Goal: Task Accomplishment & Management: Use online tool/utility

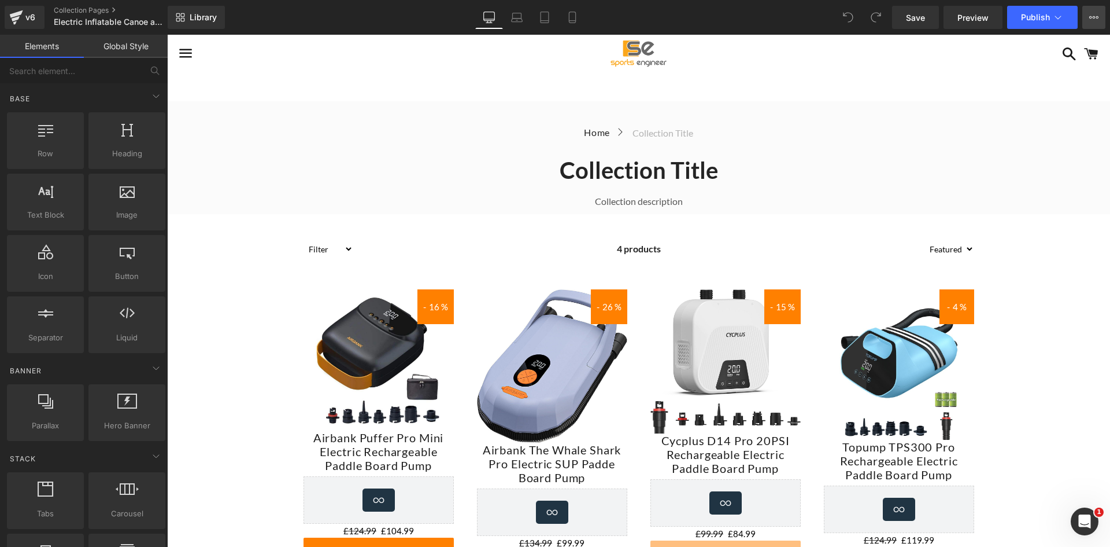
click at [1096, 19] on icon at bounding box center [1094, 17] width 9 height 9
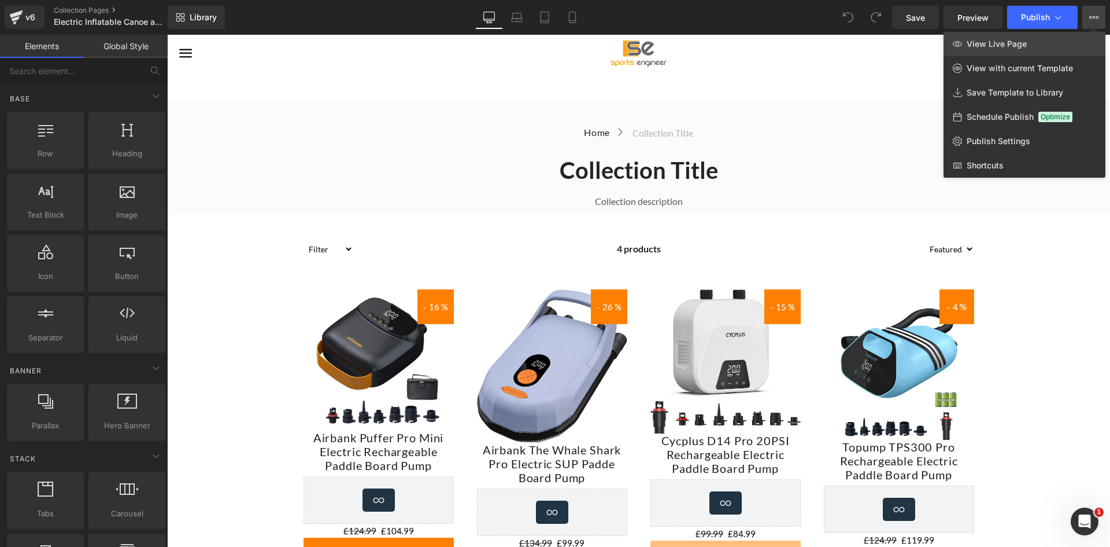
click at [1011, 43] on span "View Live Page" at bounding box center [997, 44] width 60 height 10
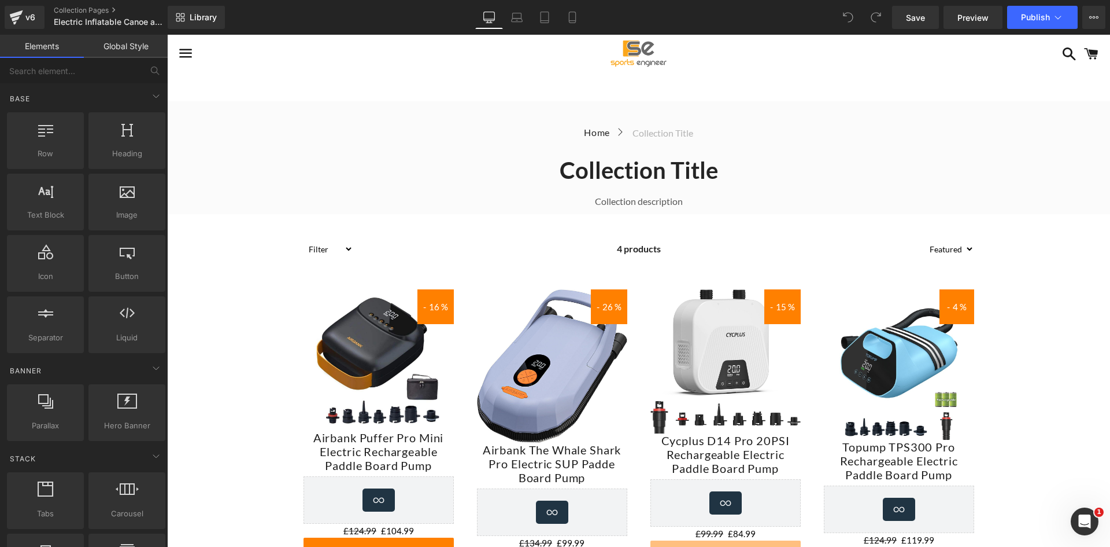
click at [699, 155] on h1 "Collection title" at bounding box center [639, 170] width 926 height 30
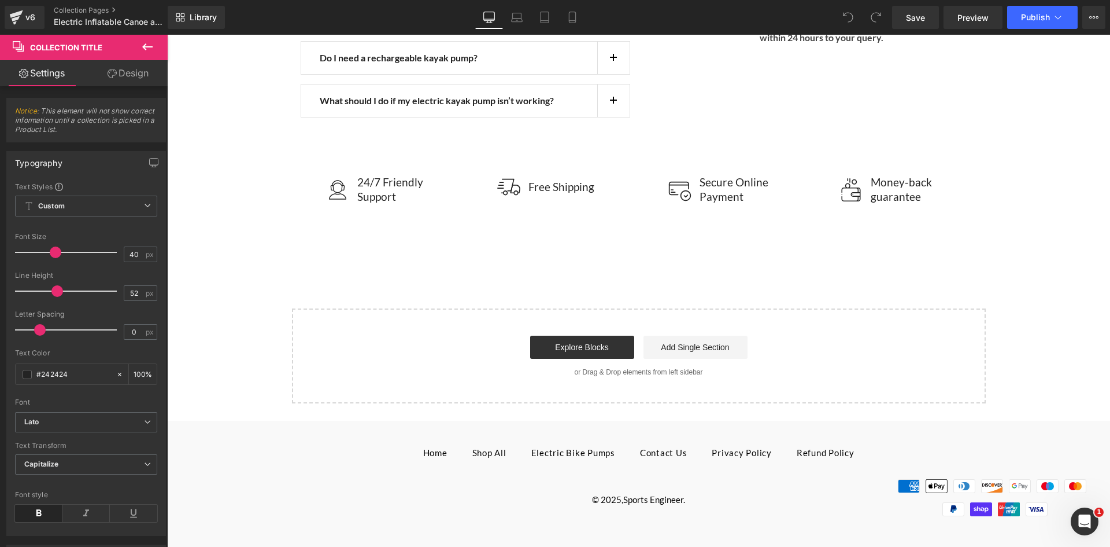
scroll to position [2690, 0]
drag, startPoint x: 574, startPoint y: 20, endPoint x: 556, endPoint y: 20, distance: 17.9
click at [574, 20] on icon at bounding box center [573, 18] width 12 height 12
type input "35"
type input "45"
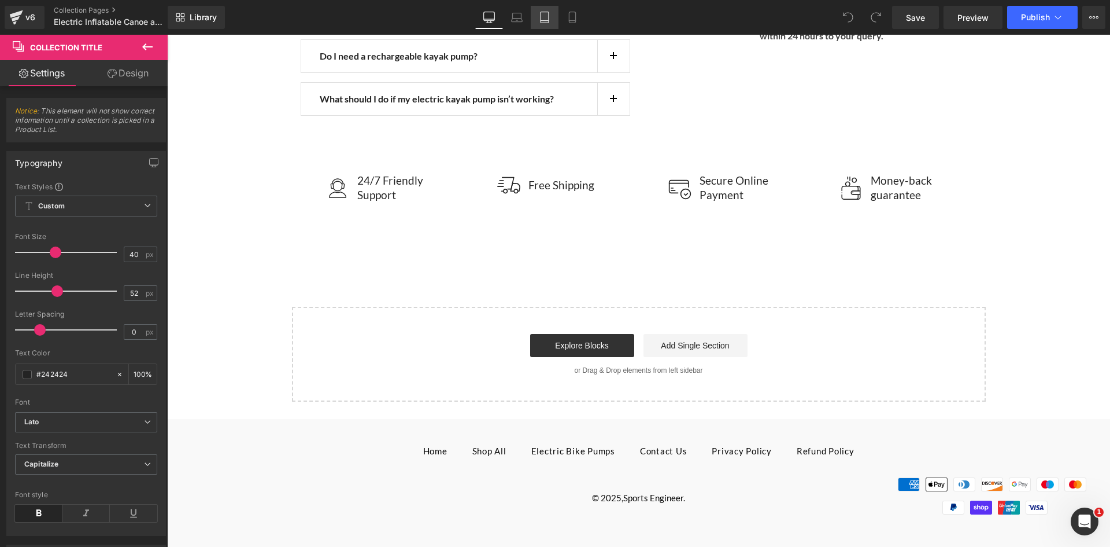
type input "100"
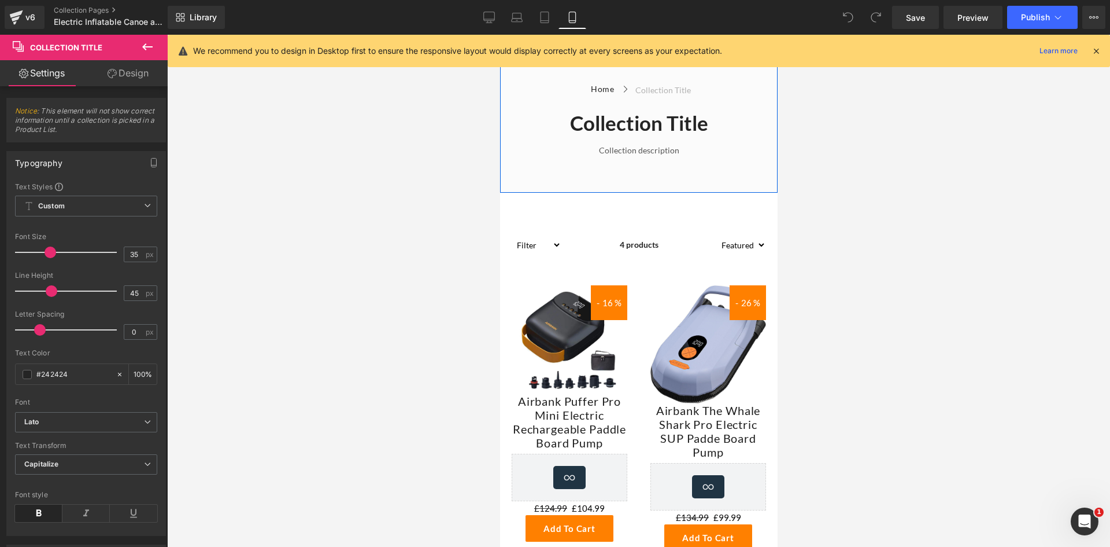
scroll to position [97, 0]
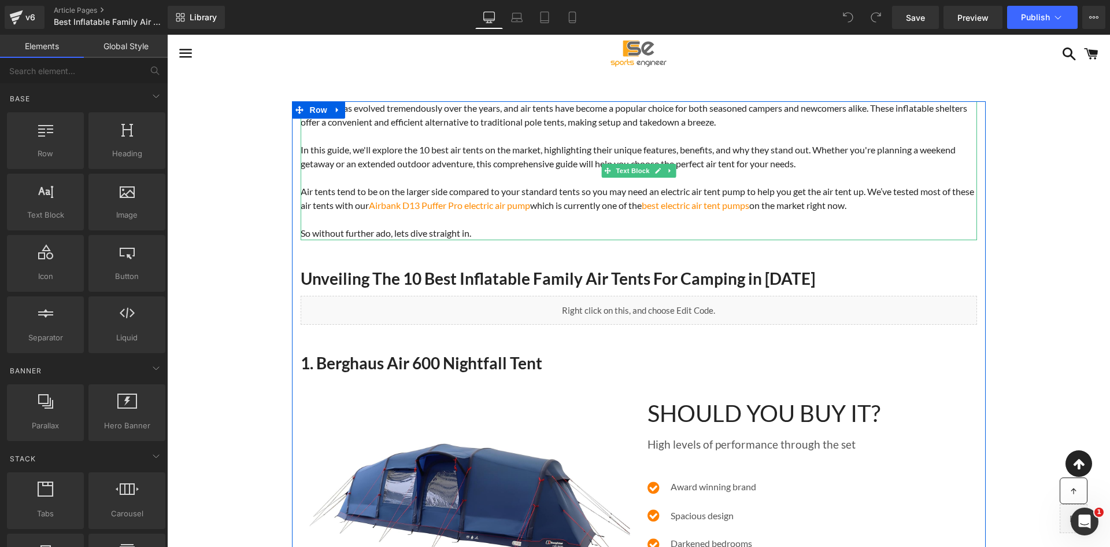
click at [533, 116] on p "Camping has evolved tremendously over the years, and air tents have become a po…" at bounding box center [639, 115] width 677 height 28
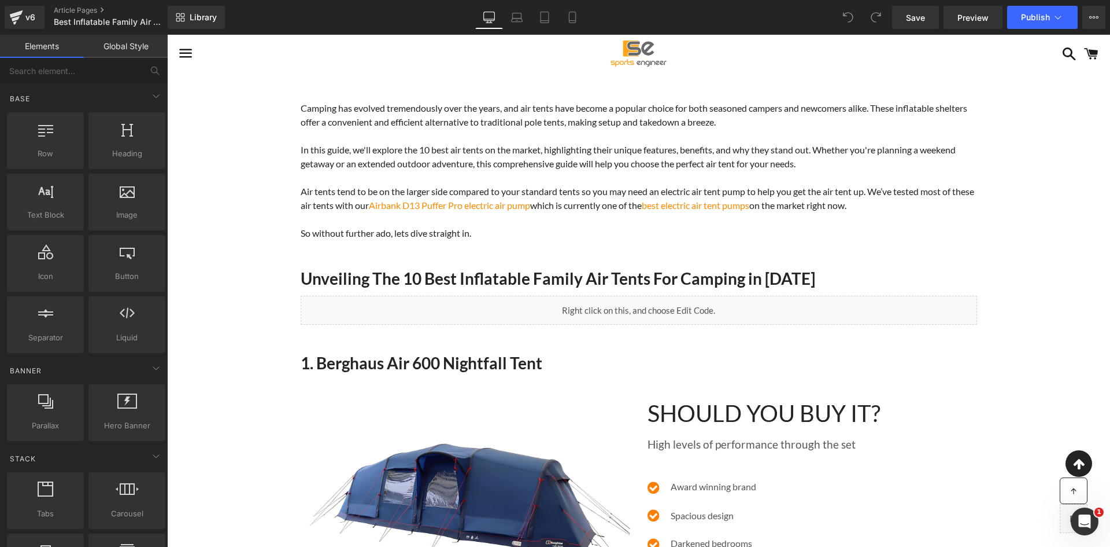
click at [515, 61] on link at bounding box center [639, 54] width 621 height 38
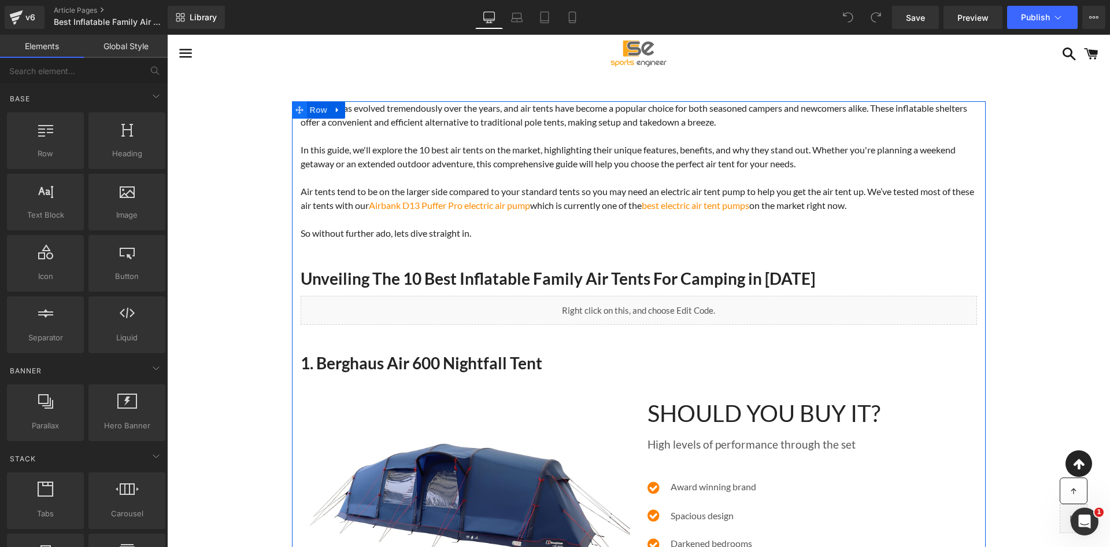
drag, startPoint x: 308, startPoint y: 111, endPoint x: 300, endPoint y: 111, distance: 8.1
click at [308, 111] on span "Row" at bounding box center [318, 109] width 23 height 17
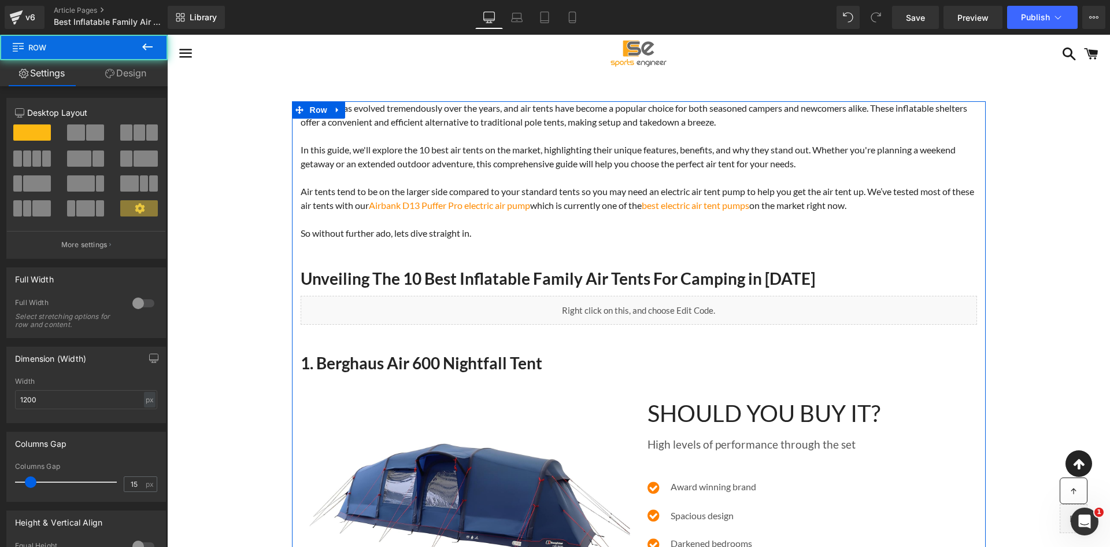
click at [129, 77] on link "Design" at bounding box center [126, 73] width 84 height 26
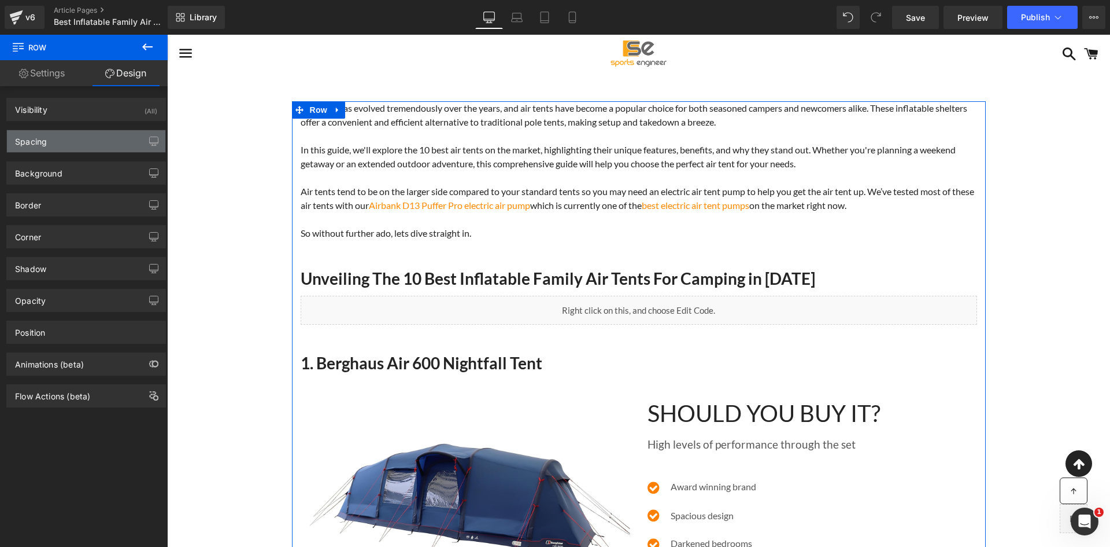
click at [46, 144] on div "Spacing" at bounding box center [31, 138] width 32 height 16
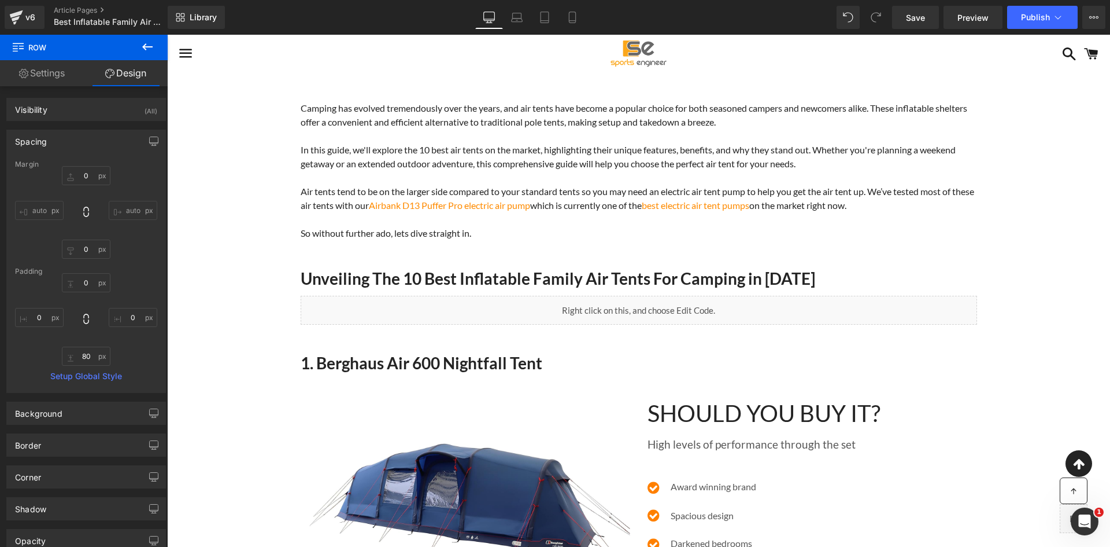
click at [551, 106] on span "Camping has evolved tremendously over the years, and air tents have become a po…" at bounding box center [634, 114] width 667 height 25
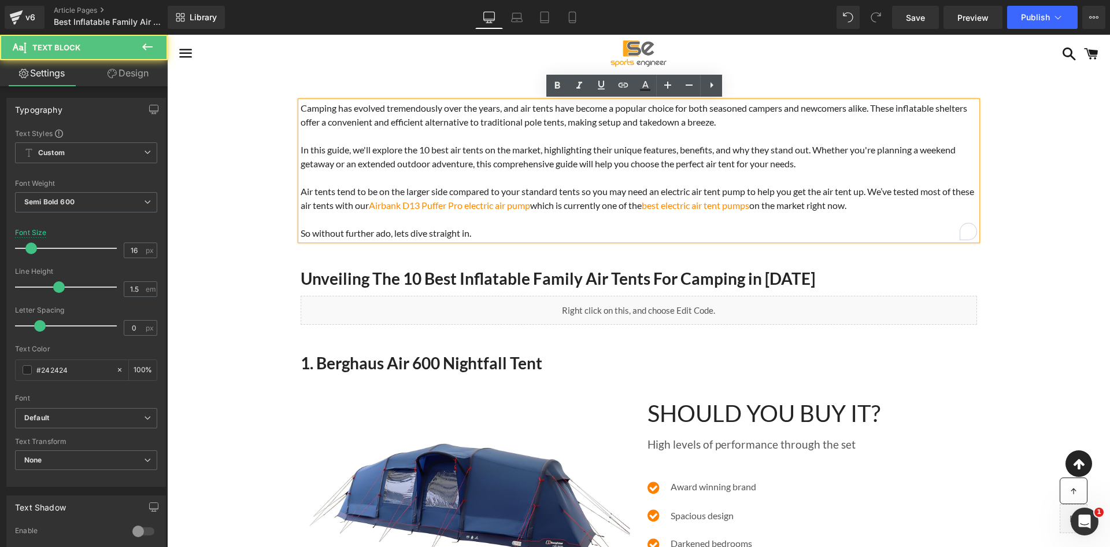
click at [601, 134] on p "To enrich screen reader interactions, please activate Accessibility in Grammarl…" at bounding box center [639, 136] width 677 height 14
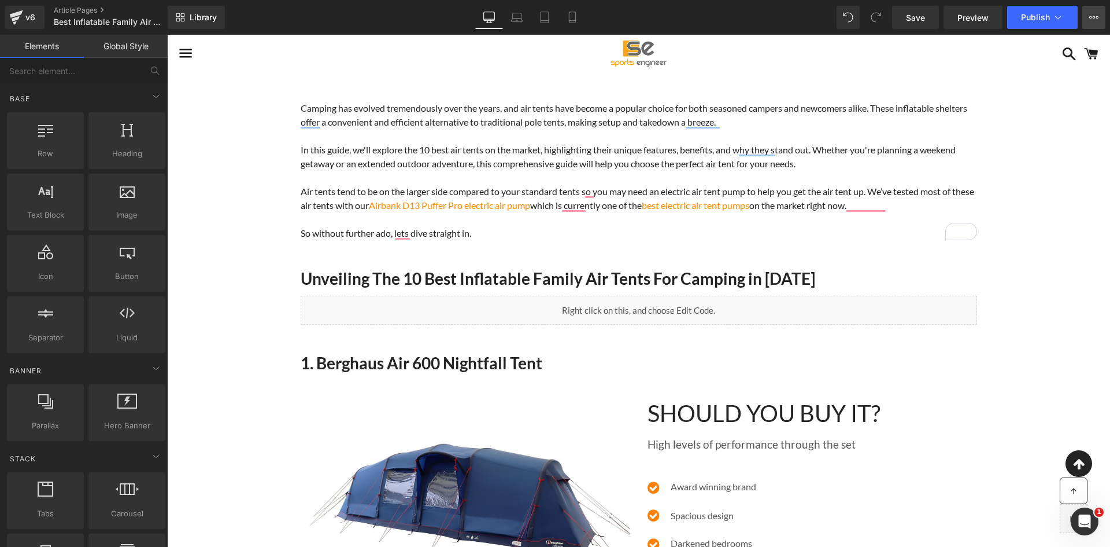
drag, startPoint x: 1090, startPoint y: 17, endPoint x: 1085, endPoint y: 53, distance: 36.7
click at [1090, 17] on icon at bounding box center [1094, 17] width 9 height 9
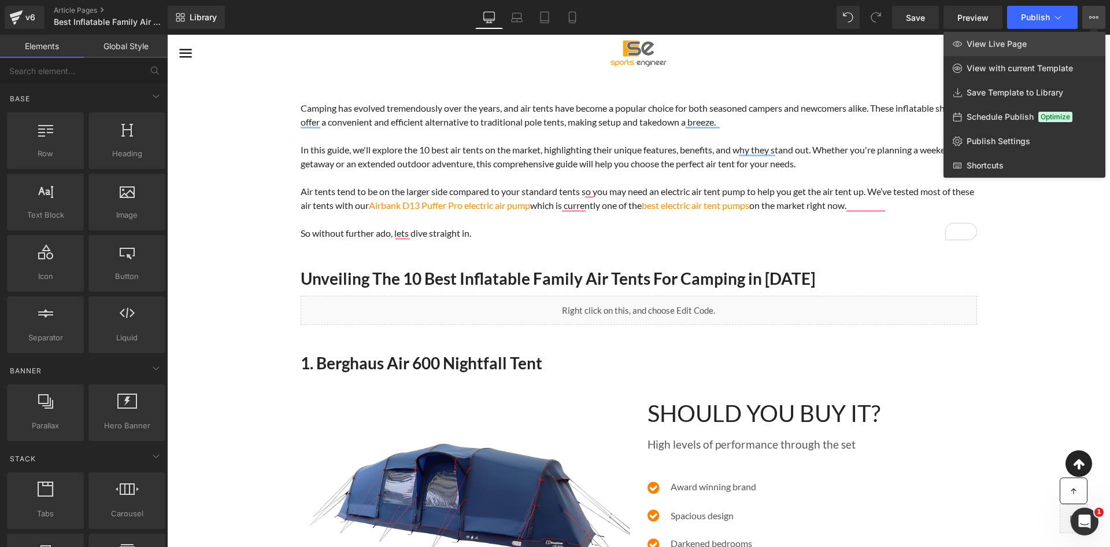
click at [1047, 36] on link "View Live Page" at bounding box center [1025, 44] width 162 height 24
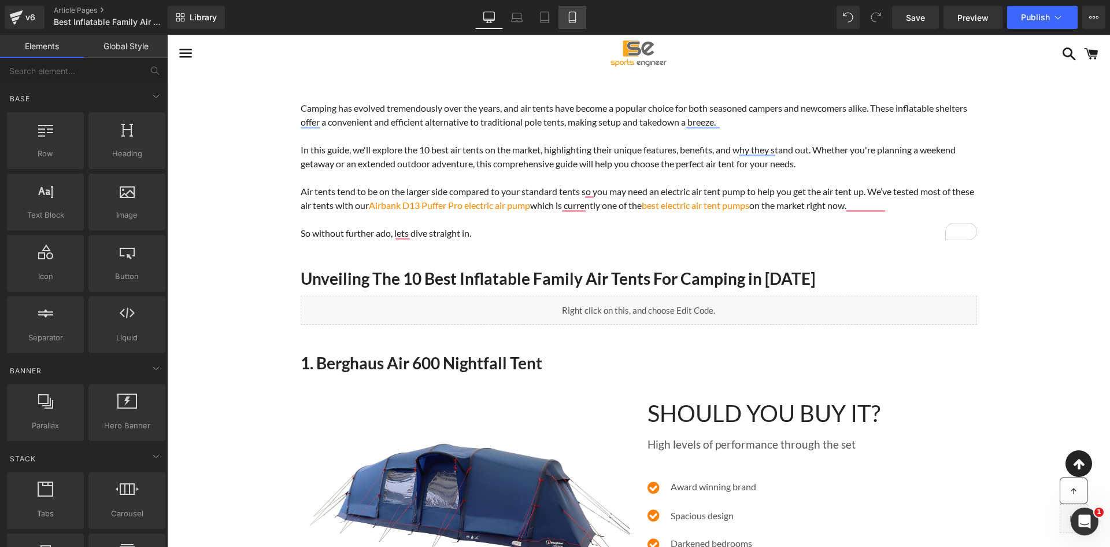
click at [569, 16] on icon at bounding box center [573, 18] width 12 height 12
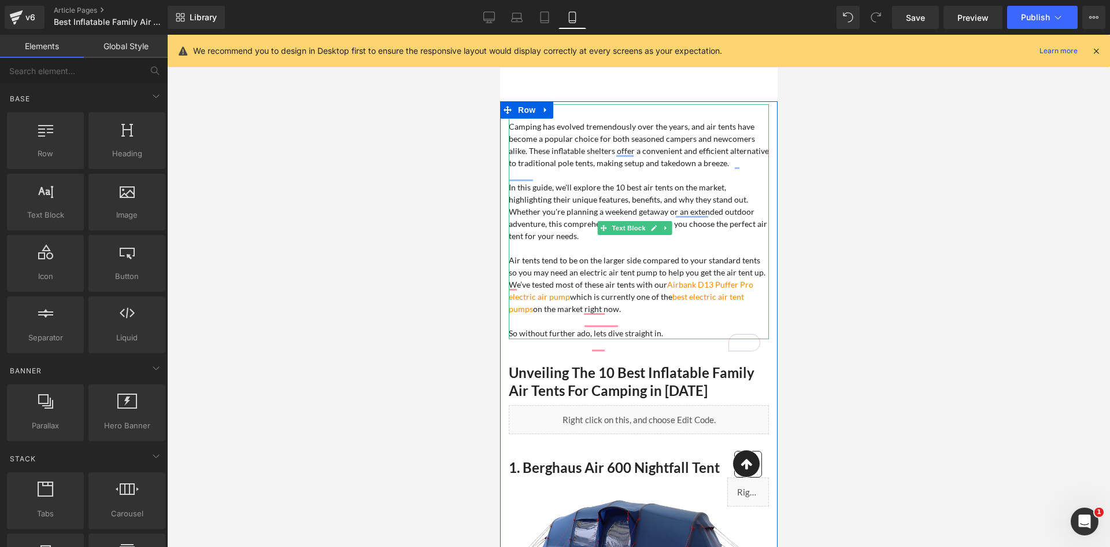
click at [592, 116] on div "Camping has evolved tremendously over the years, and air tents have become a po…" at bounding box center [638, 221] width 260 height 235
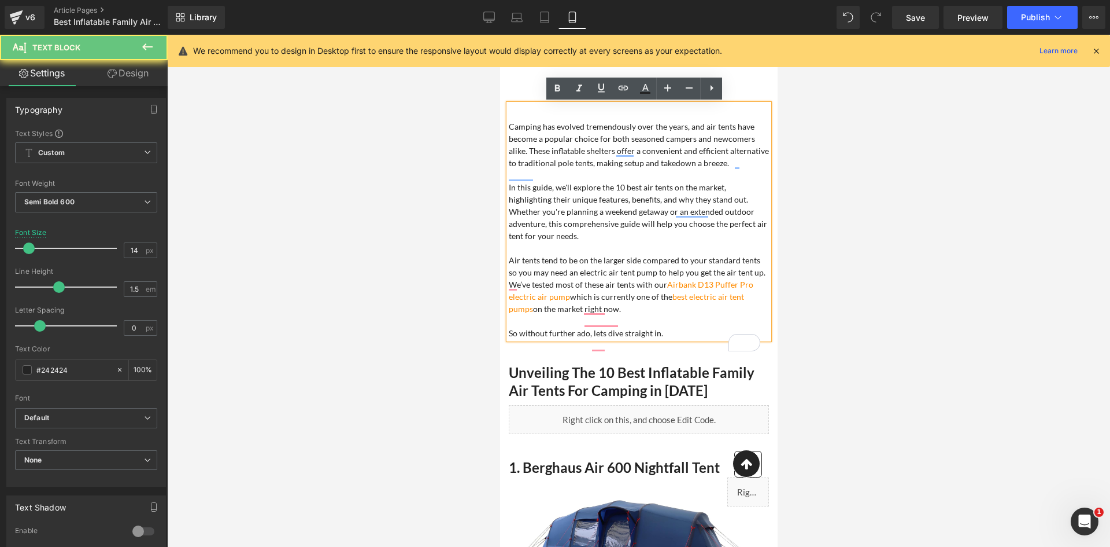
click at [602, 109] on div "Camping has evolved tremendously over the years, and air tents have become a po…" at bounding box center [638, 221] width 260 height 235
click at [559, 113] on div "Camping has evolved tremendously over the years, and air tents have become a po…" at bounding box center [638, 221] width 260 height 235
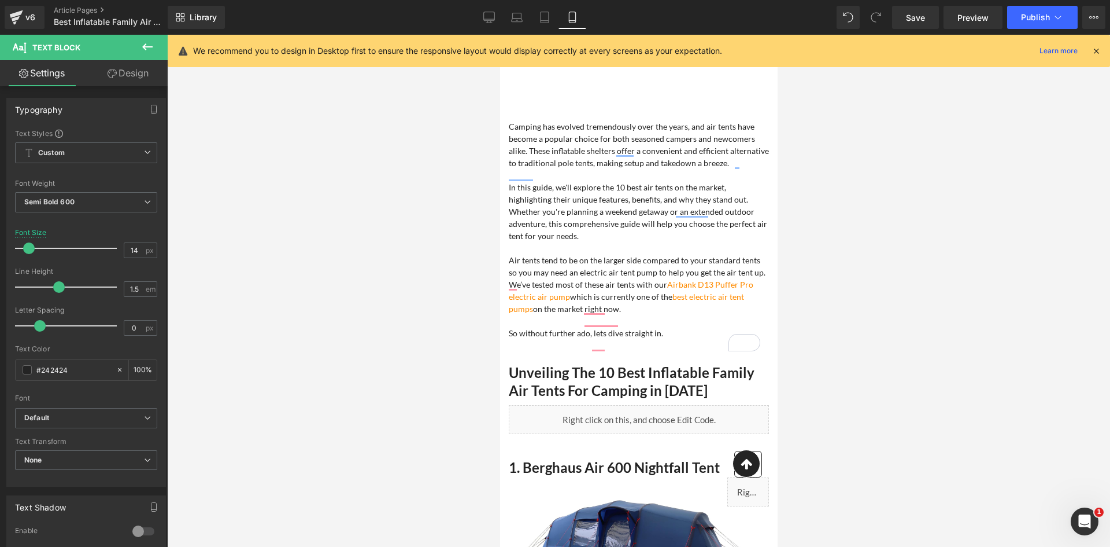
click at [129, 71] on link "Design" at bounding box center [128, 73] width 84 height 26
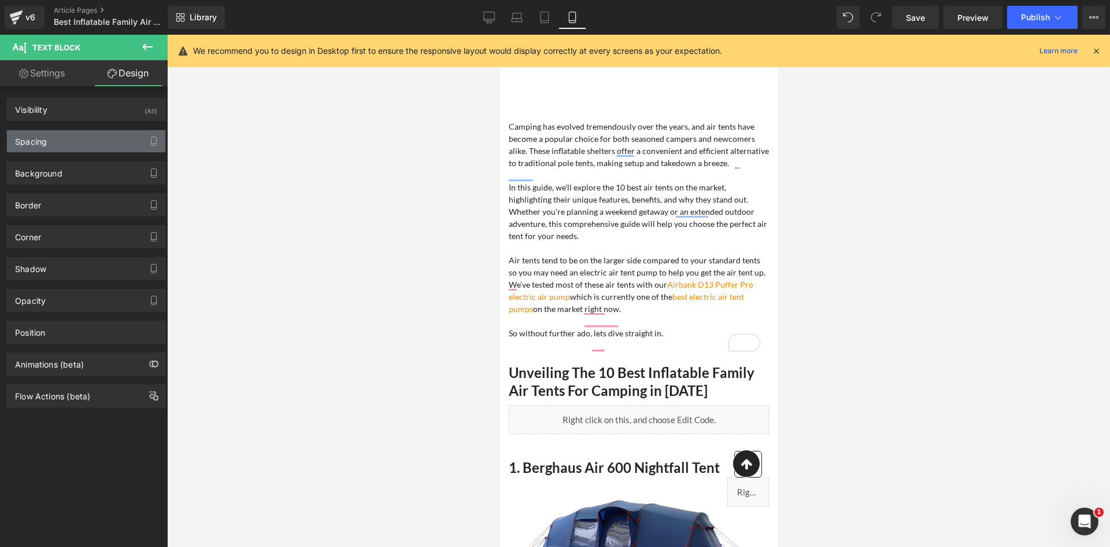
click at [71, 145] on div "Spacing" at bounding box center [86, 141] width 158 height 22
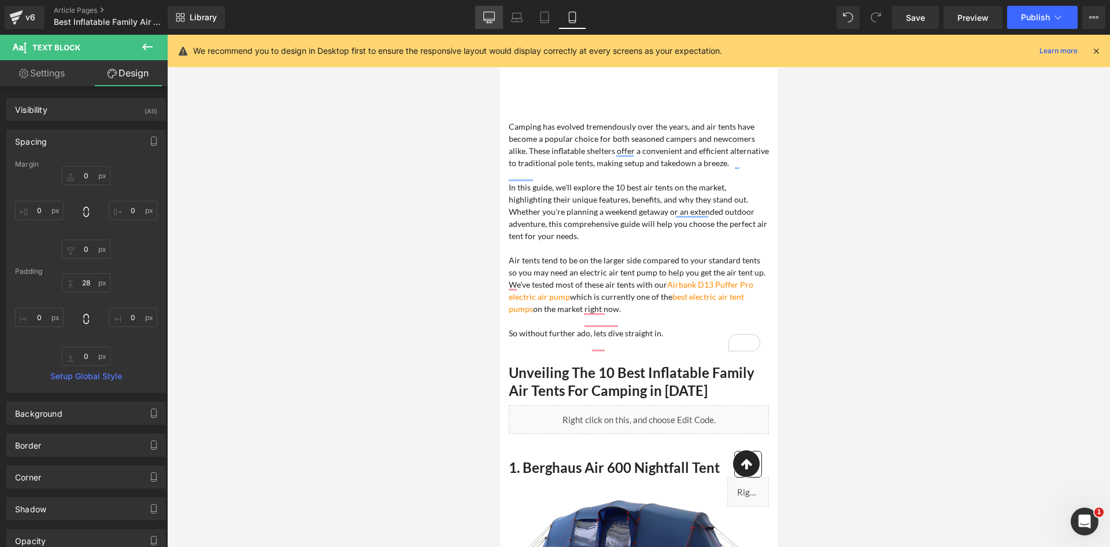
click at [493, 19] on icon at bounding box center [489, 19] width 11 height 0
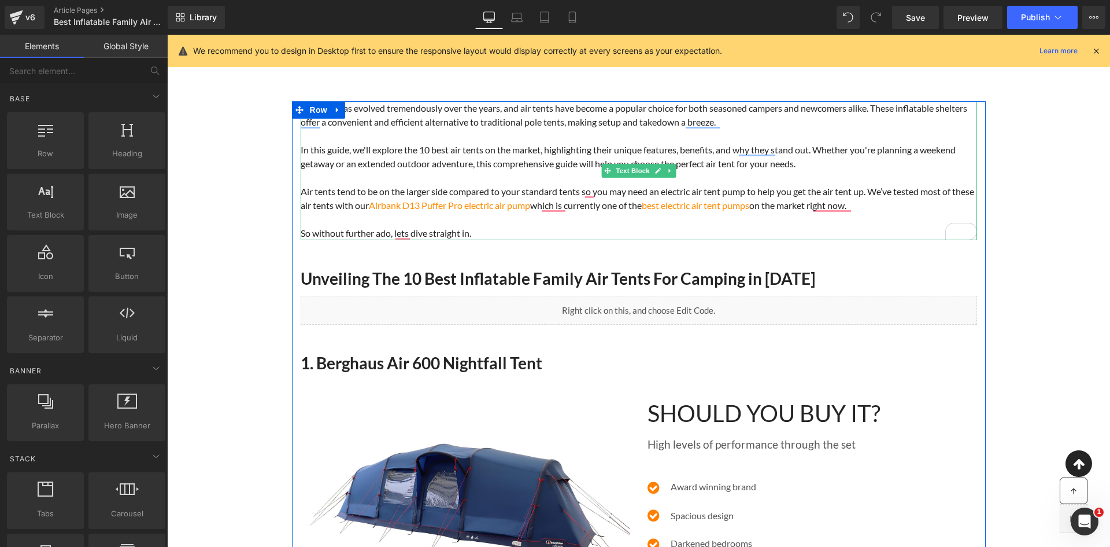
click at [358, 112] on span "Camping has evolved tremendously over the years, and air tents have become a po…" at bounding box center [634, 114] width 667 height 25
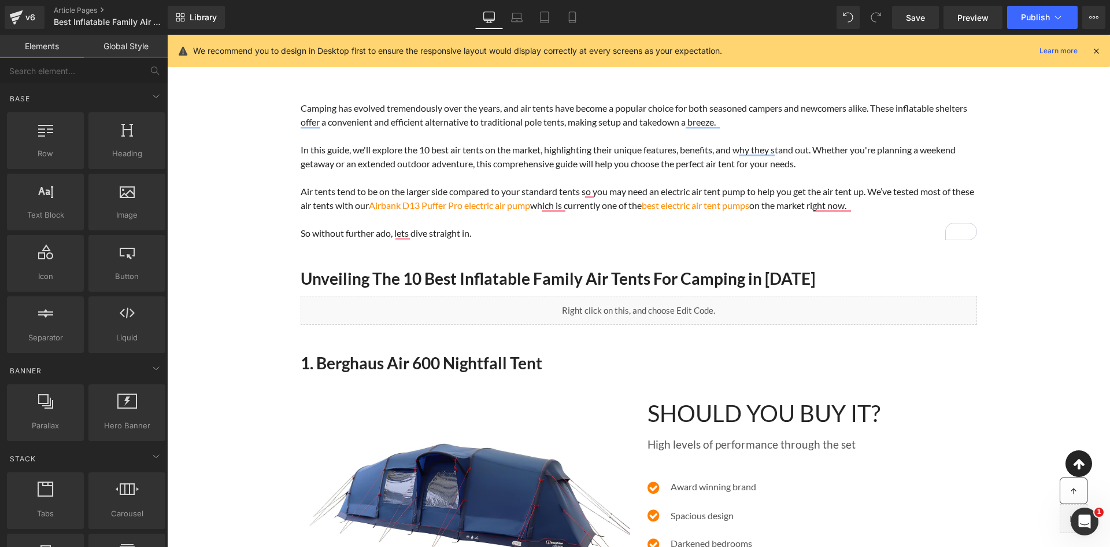
click at [97, 70] on input "text" at bounding box center [71, 70] width 142 height 25
click at [338, 152] on span "In this guide, we'll explore the 10 best air tents on the market, highlighting …" at bounding box center [628, 156] width 655 height 25
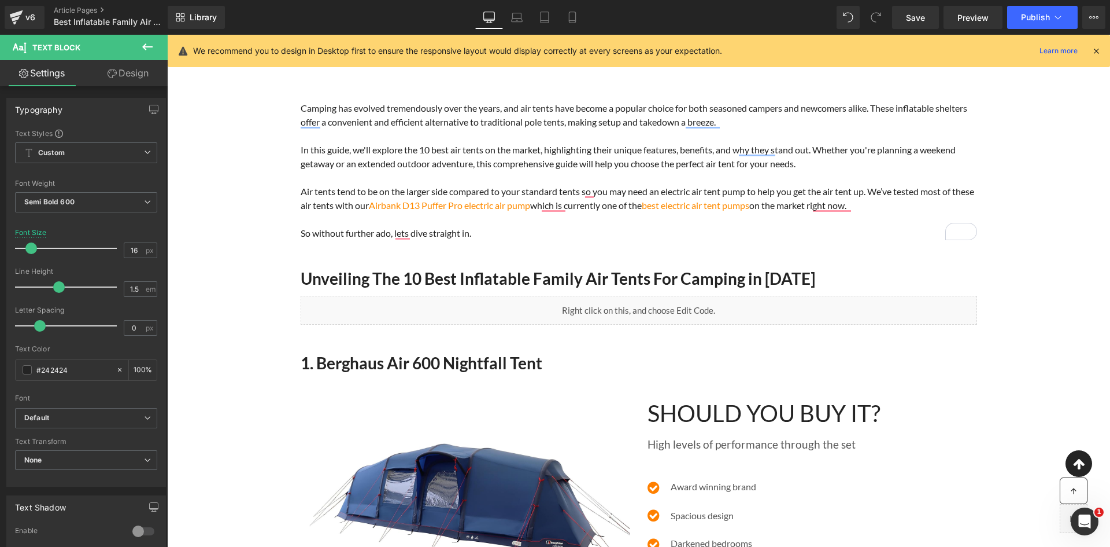
click at [113, 81] on link "Design" at bounding box center [128, 73] width 84 height 26
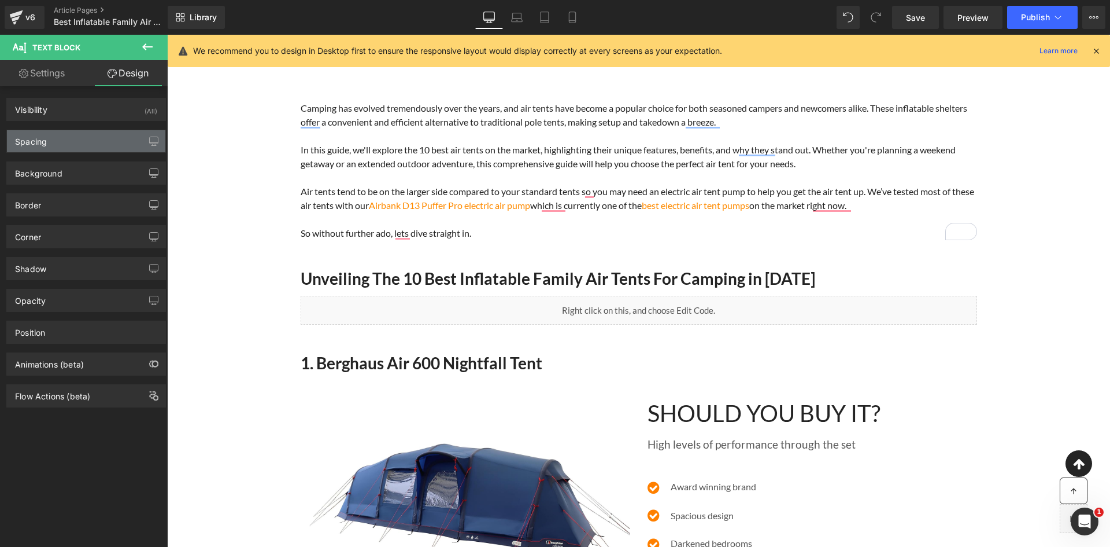
click at [65, 149] on div "Spacing" at bounding box center [86, 141] width 158 height 22
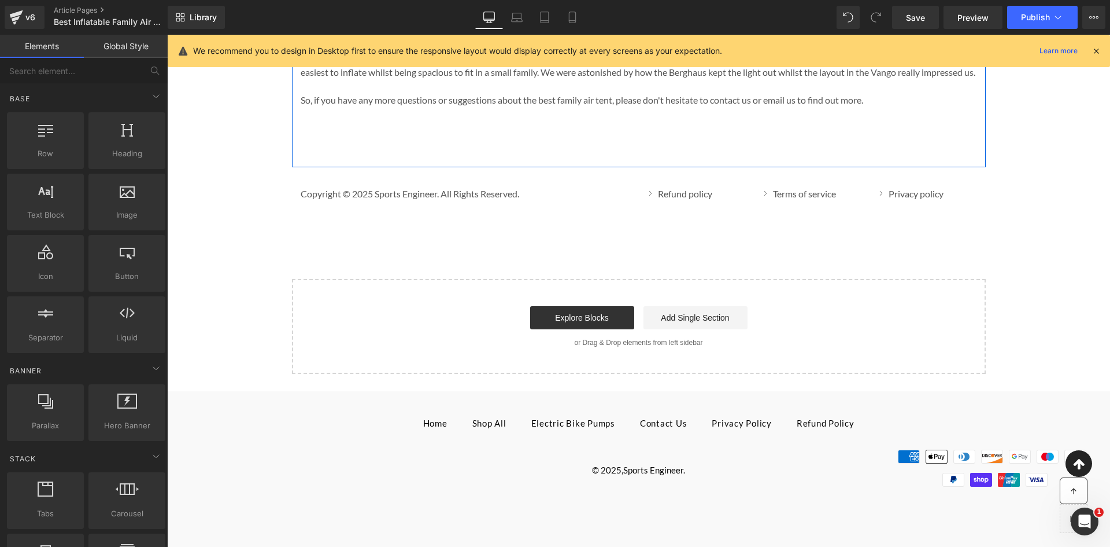
scroll to position [6944, 0]
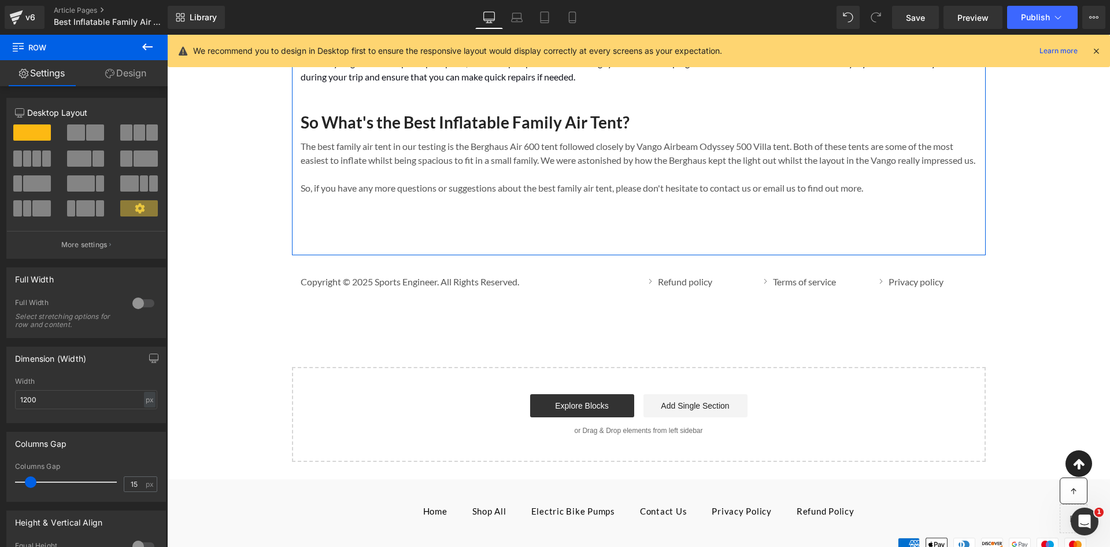
click at [127, 80] on link "Design" at bounding box center [126, 73] width 84 height 26
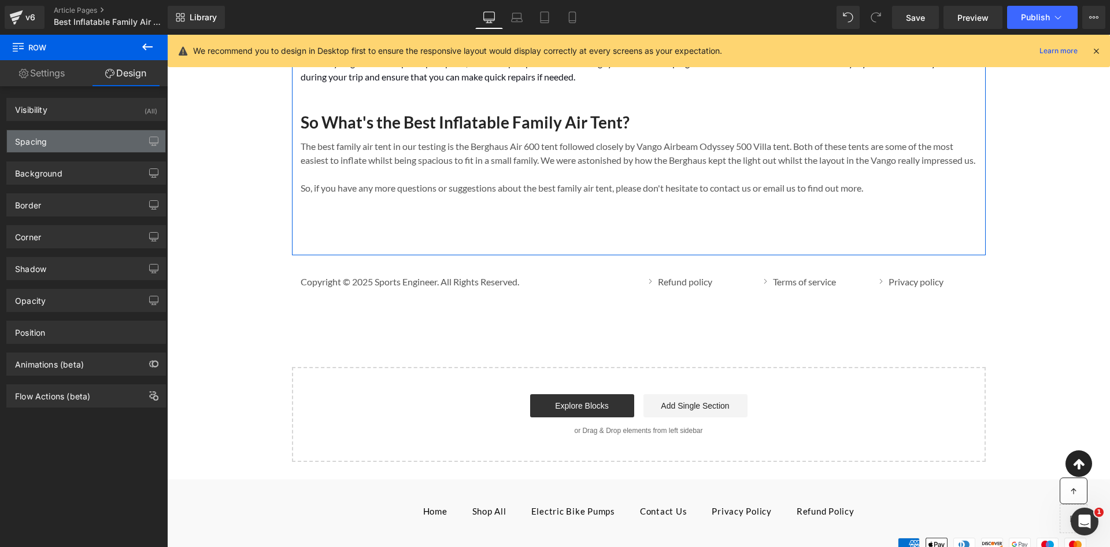
click at [75, 143] on div "Spacing" at bounding box center [86, 141] width 158 height 22
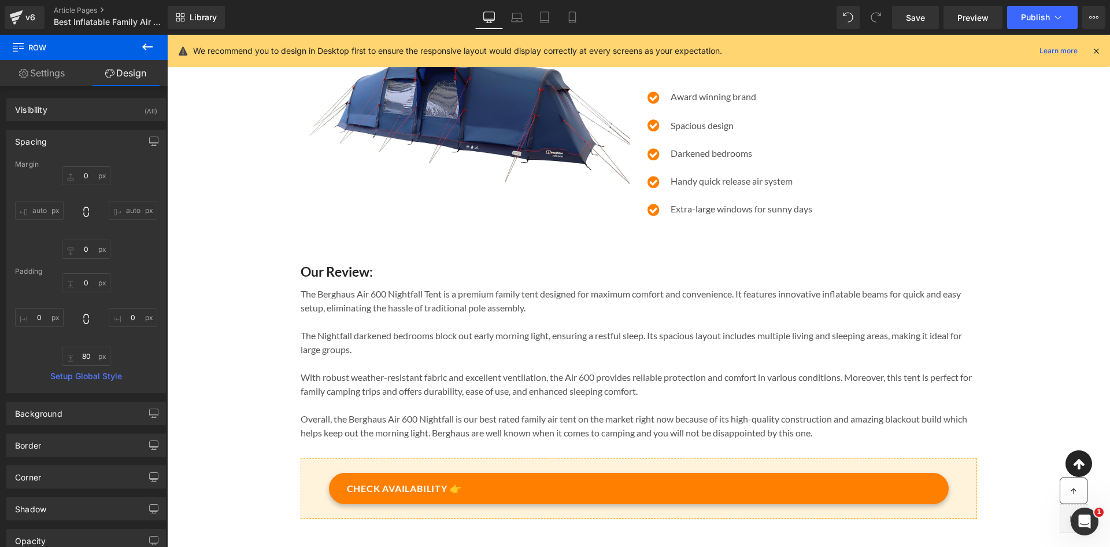
scroll to position [0, 0]
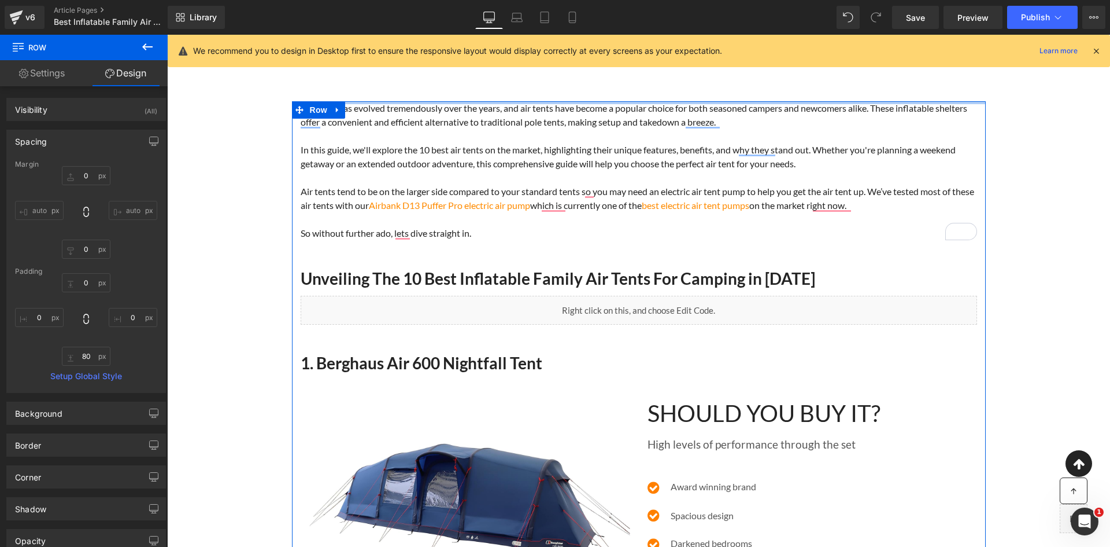
click at [550, 101] on div at bounding box center [639, 102] width 694 height 3
drag, startPoint x: 550, startPoint y: 101, endPoint x: 561, endPoint y: 79, distance: 25.1
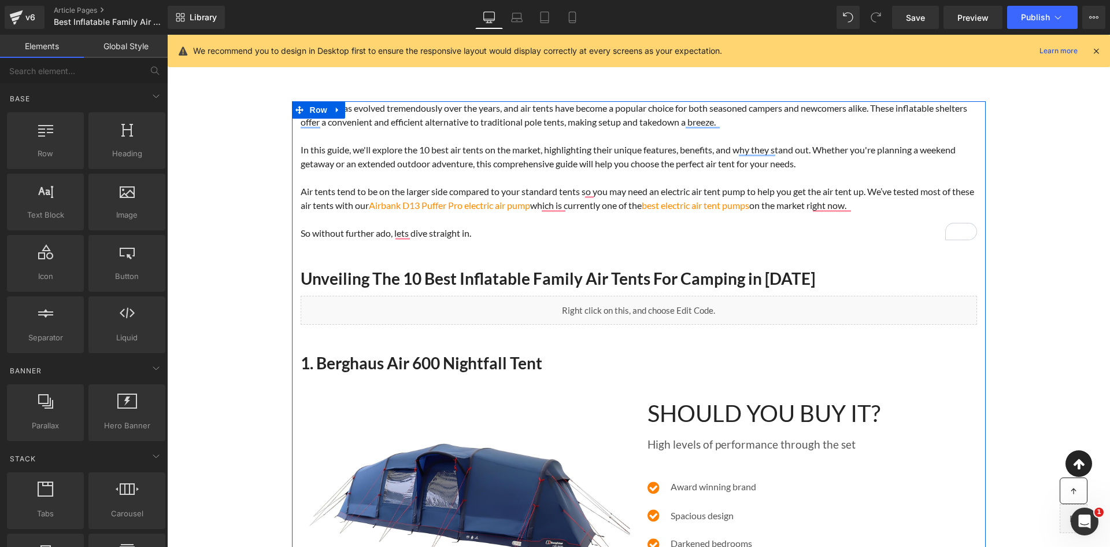
click at [321, 53] on p "We recommend you to design in Desktop first to ensure the responsive layout wou…" at bounding box center [457, 51] width 529 height 13
click at [540, 13] on icon at bounding box center [545, 18] width 12 height 12
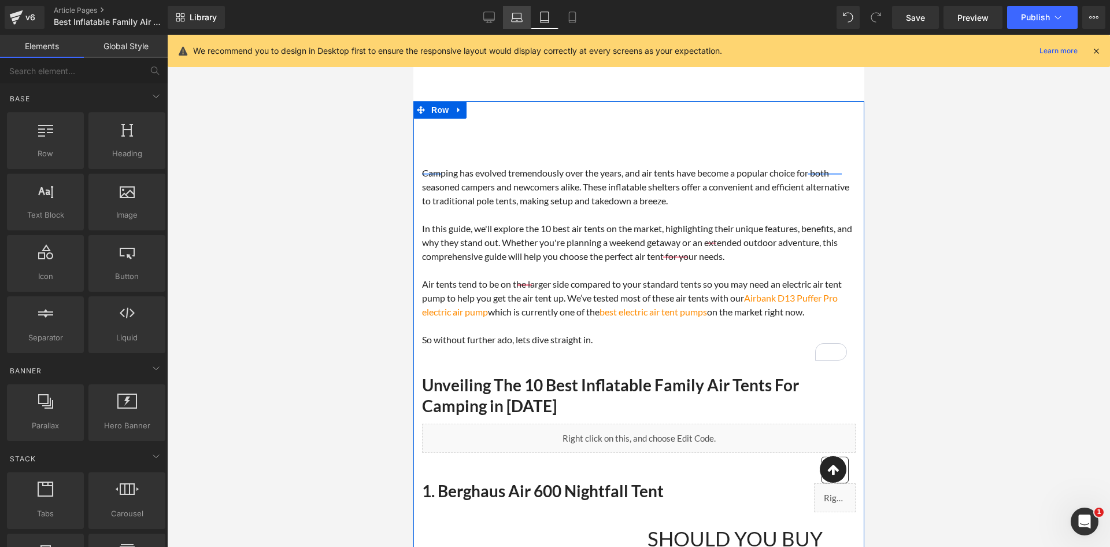
scroll to position [67, 0]
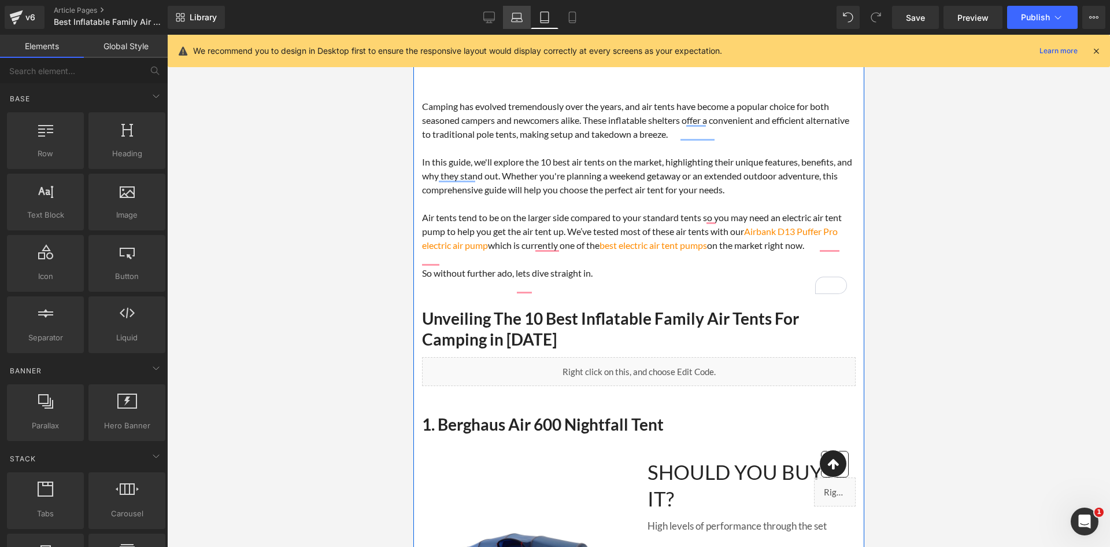
click at [523, 19] on icon at bounding box center [517, 18] width 12 height 12
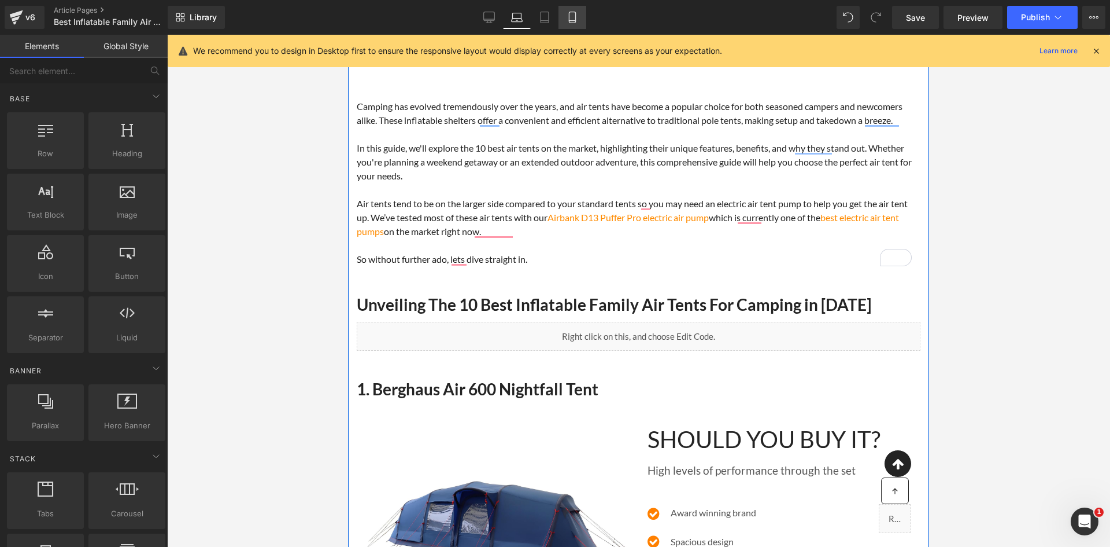
click at [575, 19] on icon at bounding box center [572, 17] width 6 height 11
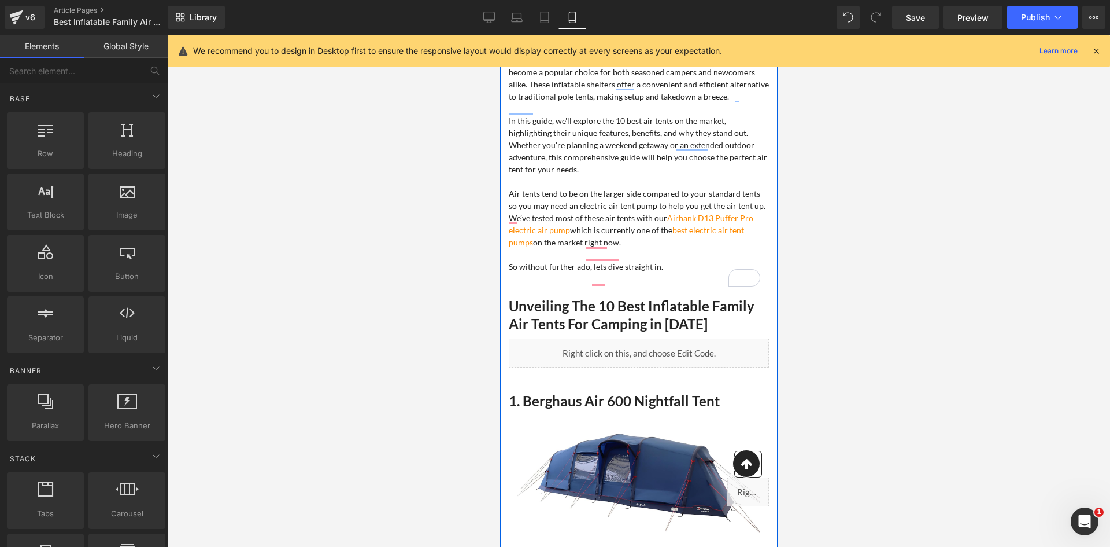
click at [1099, 46] on icon at bounding box center [1096, 51] width 10 height 10
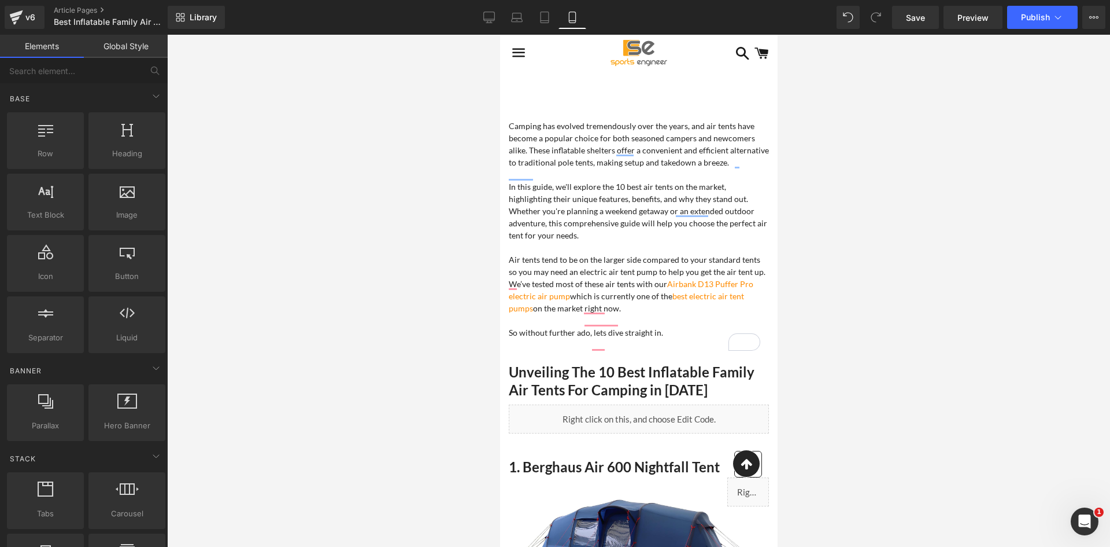
scroll to position [0, 0]
drag, startPoint x: 494, startPoint y: 20, endPoint x: 494, endPoint y: 32, distance: 11.6
click at [495, 20] on icon at bounding box center [489, 16] width 11 height 9
